Goal: Browse casually: Explore the website without a specific task or goal

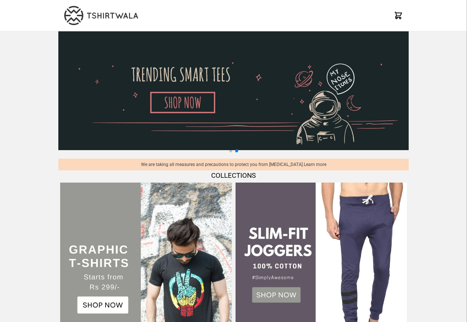
click at [248, 184] on img at bounding box center [320, 268] width 171 height 171
click at [84, 294] on img at bounding box center [145, 268] width 171 height 171
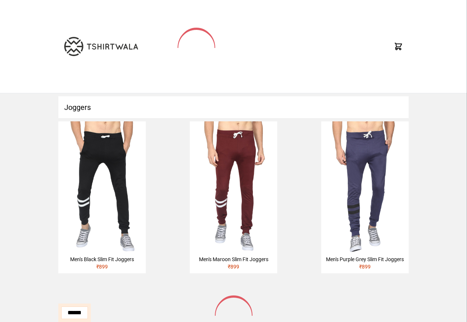
click at [91, 305] on div "**********" at bounding box center [74, 313] width 32 height 18
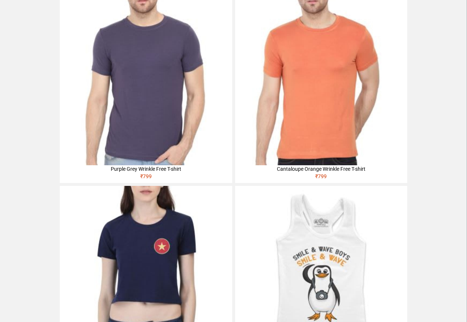
scroll to position [204, 0]
